Goal: Task Accomplishment & Management: Use online tool/utility

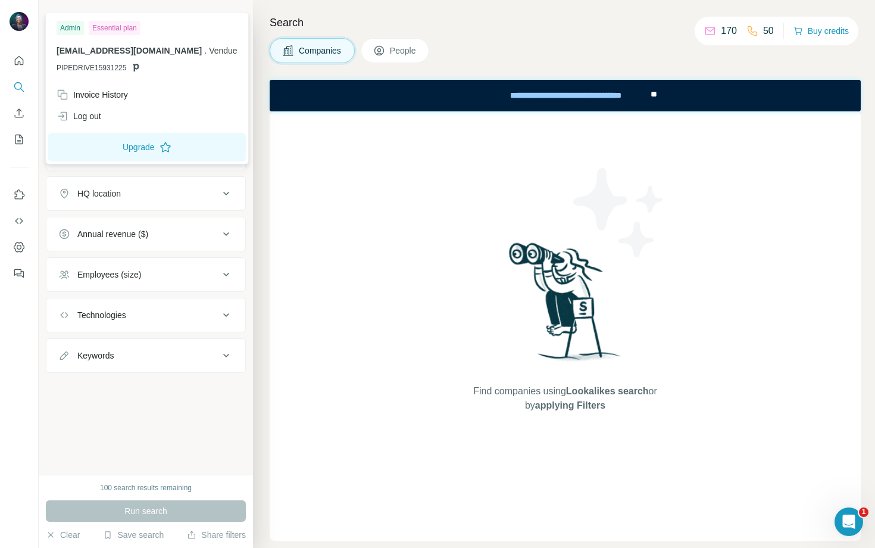
click at [138, 70] on icon at bounding box center [136, 68] width 10 height 10
click at [120, 70] on span "PIPEDRIVE15931225" at bounding box center [92, 68] width 70 height 11
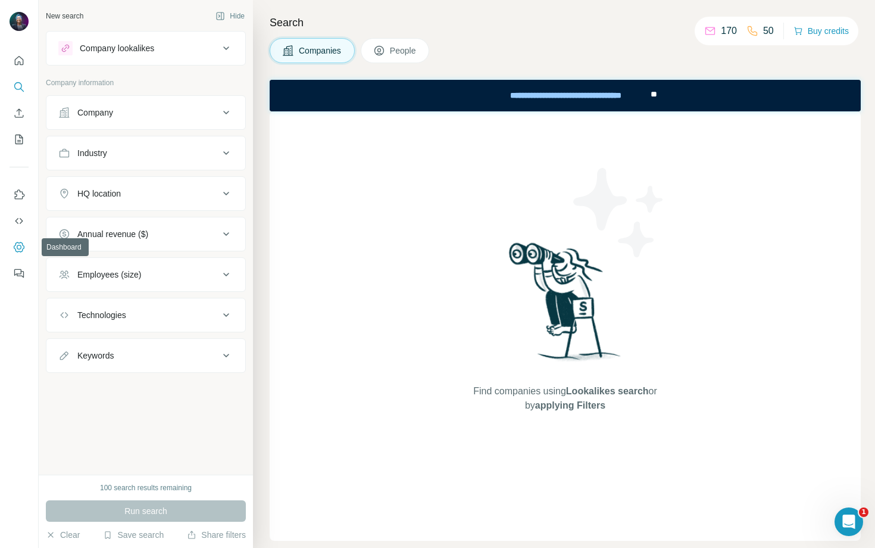
click at [19, 251] on icon "Dashboard" at bounding box center [19, 247] width 12 height 12
click at [223, 113] on icon at bounding box center [226, 112] width 14 height 14
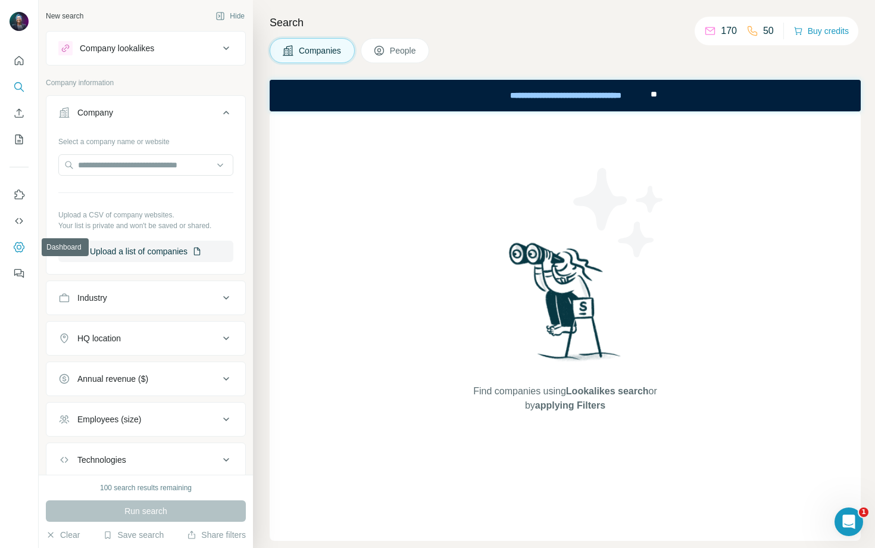
click at [10, 247] on button "Dashboard" at bounding box center [19, 246] width 19 height 21
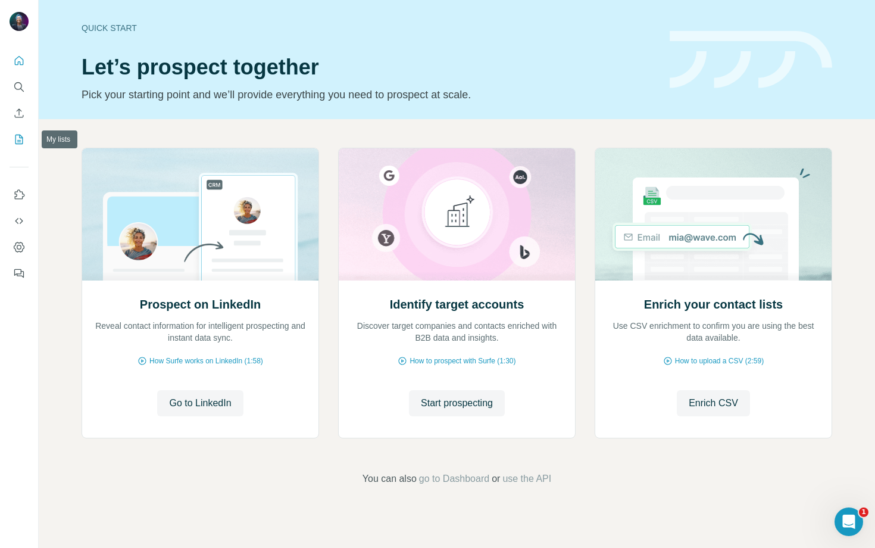
click at [21, 145] on button "My lists" at bounding box center [19, 139] width 19 height 21
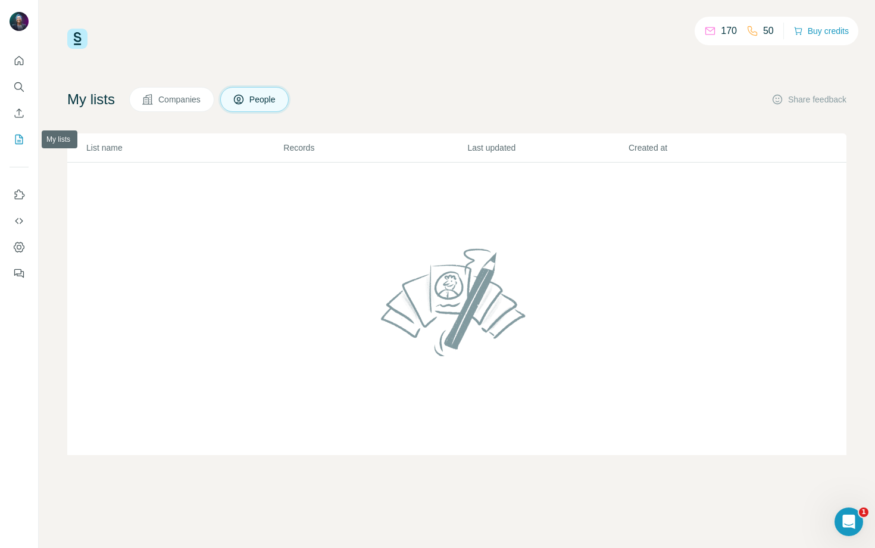
click at [21, 145] on button "My lists" at bounding box center [19, 139] width 19 height 21
click at [183, 100] on span "Companies" at bounding box center [179, 99] width 43 height 12
click at [261, 103] on span "People" at bounding box center [263, 99] width 27 height 12
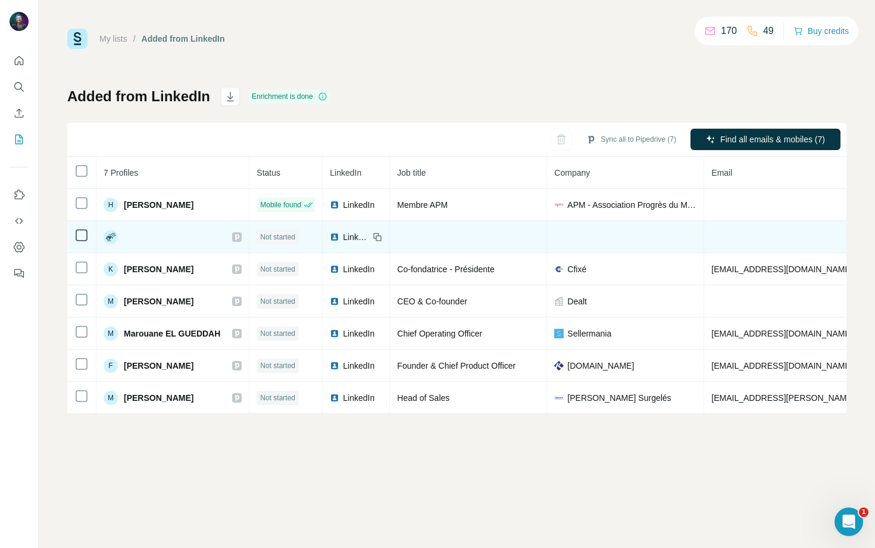
click at [155, 236] on div at bounding box center [173, 237] width 138 height 14
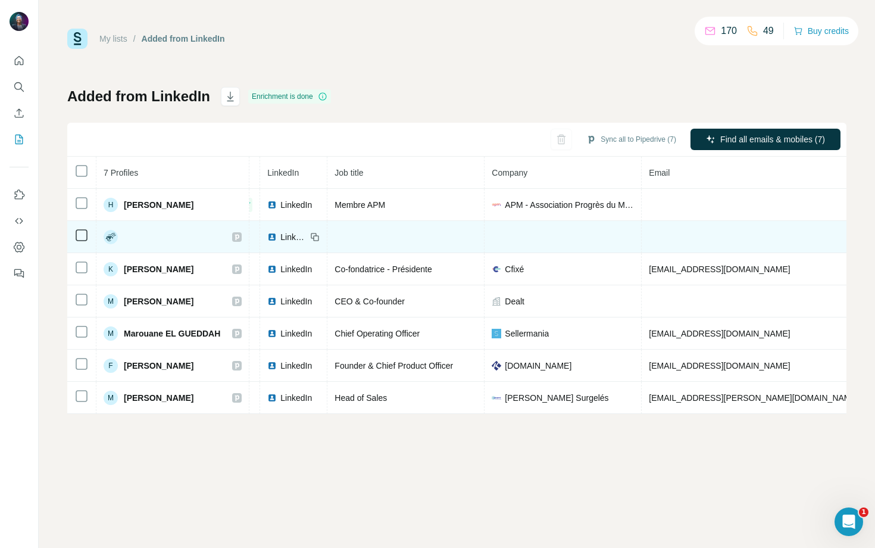
scroll to position [0, 67]
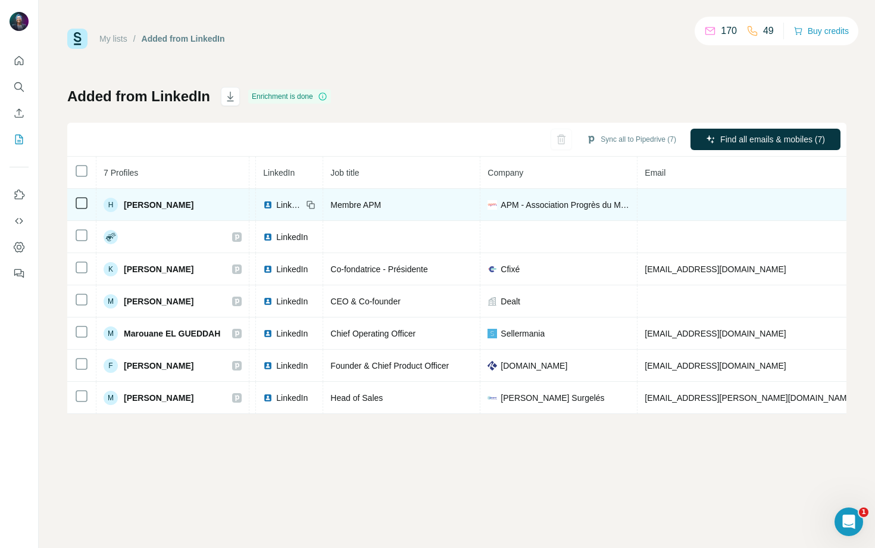
click at [539, 208] on span "APM - Association Progrès du Management" at bounding box center [565, 205] width 129 height 12
click at [541, 201] on span "APM - Association Progrès du Management" at bounding box center [565, 205] width 129 height 12
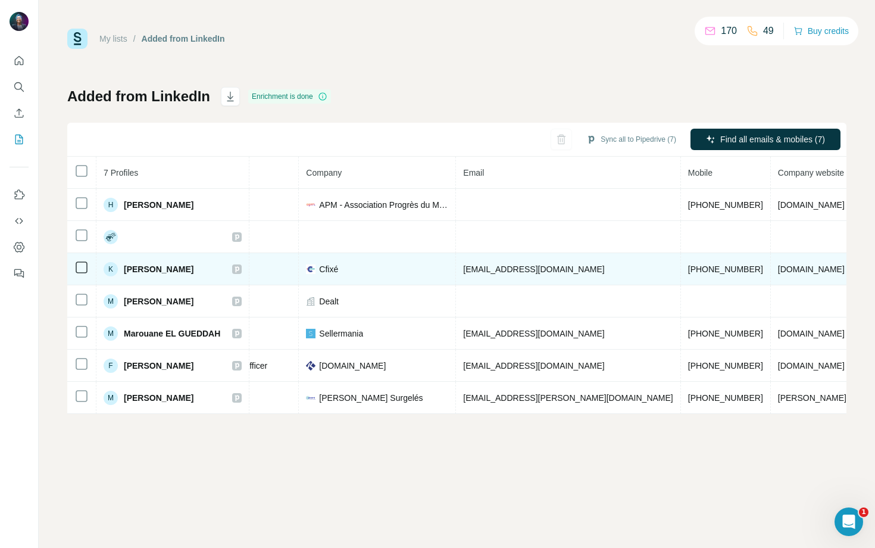
scroll to position [0, 0]
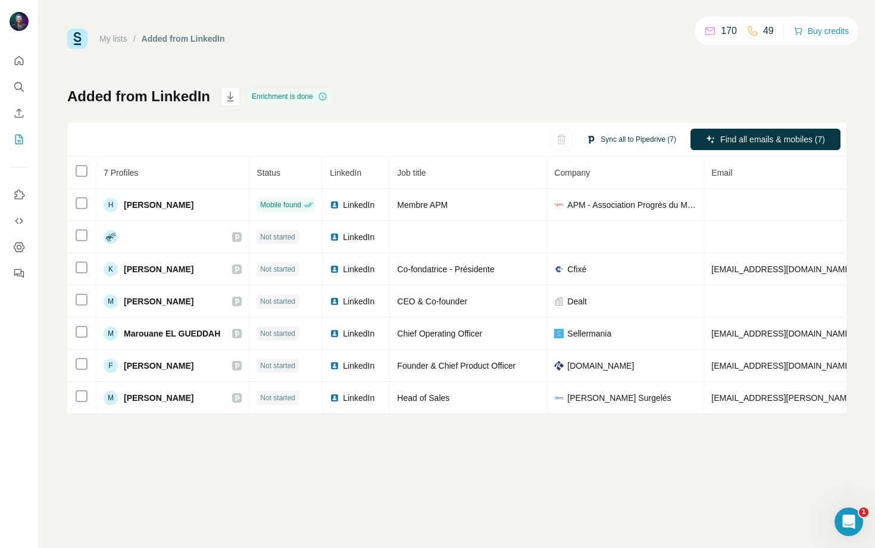
click at [624, 133] on button "Sync all to Pipedrive (7)" at bounding box center [631, 139] width 107 height 18
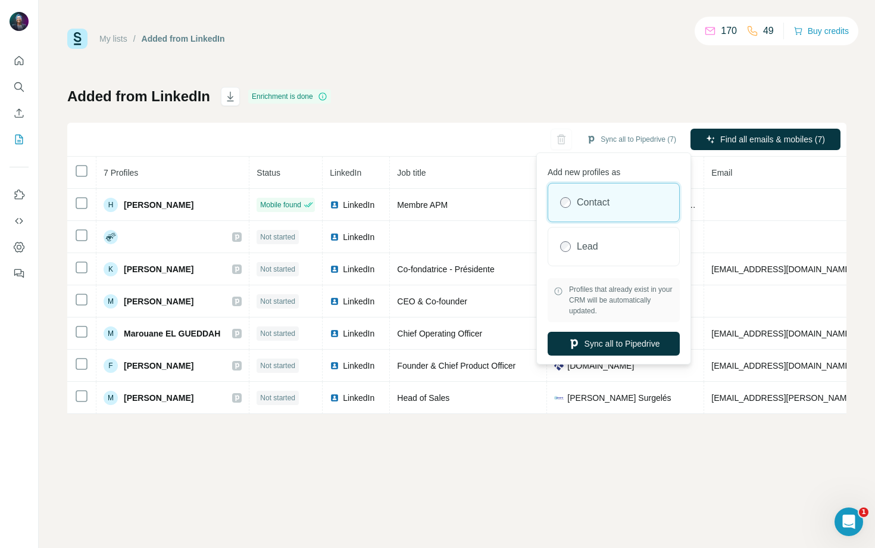
click at [607, 209] on label "Contact" at bounding box center [593, 202] width 33 height 14
click at [608, 343] on button "Sync all to Pipedrive" at bounding box center [614, 344] width 132 height 24
